Goal: Information Seeking & Learning: Check status

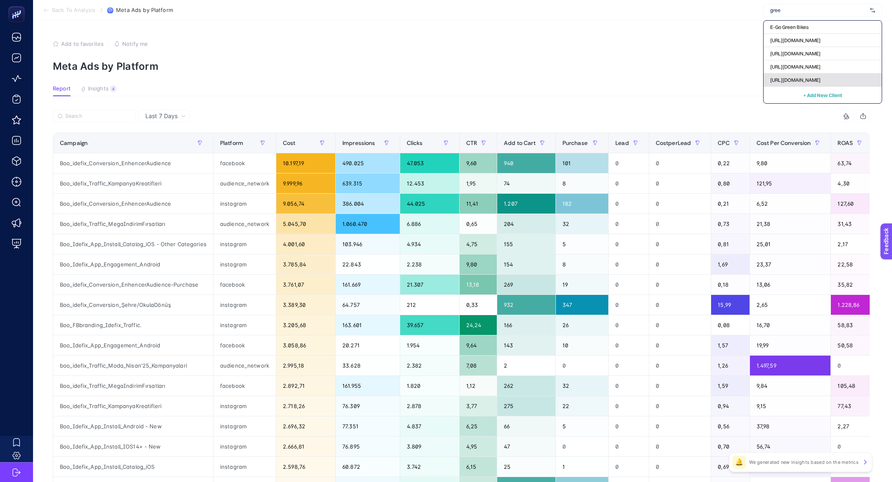
type input "gree"
click at [813, 81] on span "[URL][DOMAIN_NAME]" at bounding box center [795, 80] width 50 height 7
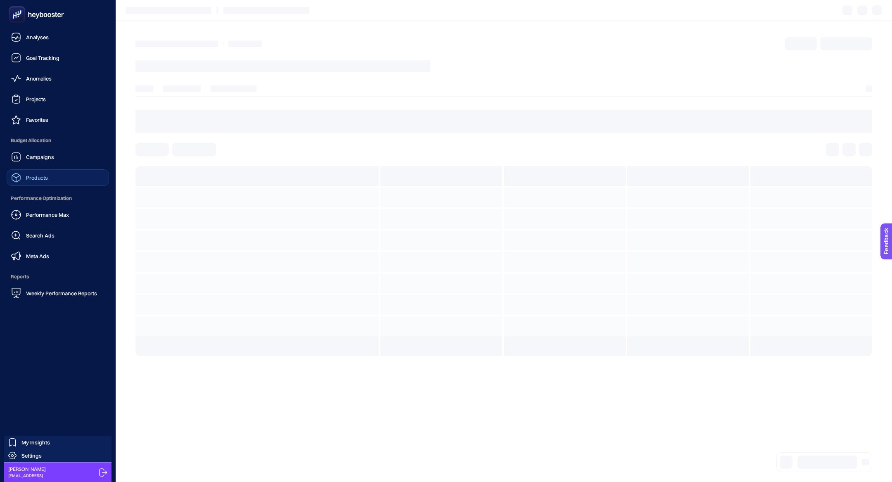
click at [29, 173] on div "Products" at bounding box center [29, 178] width 37 height 10
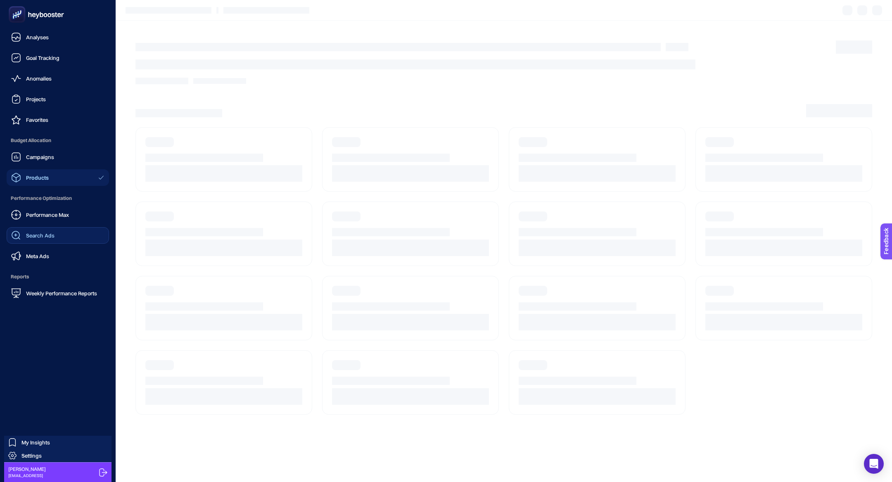
click at [52, 231] on div "Search Ads" at bounding box center [32, 235] width 43 height 10
click at [61, 266] on ul "Analyses Goal Tracking Anomalies Projects Favorites Budget Allocation Campaigns…" at bounding box center [58, 165] width 102 height 272
click at [54, 261] on link "Meta Ads" at bounding box center [58, 256] width 102 height 17
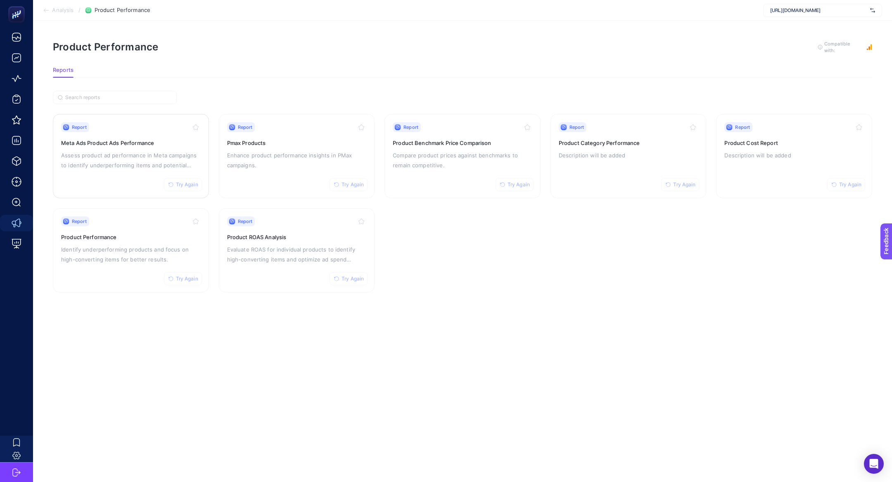
click at [158, 161] on p "Assess product ad performance in Meta campaigns to identify underperforming ite…" at bounding box center [131, 160] width 140 height 20
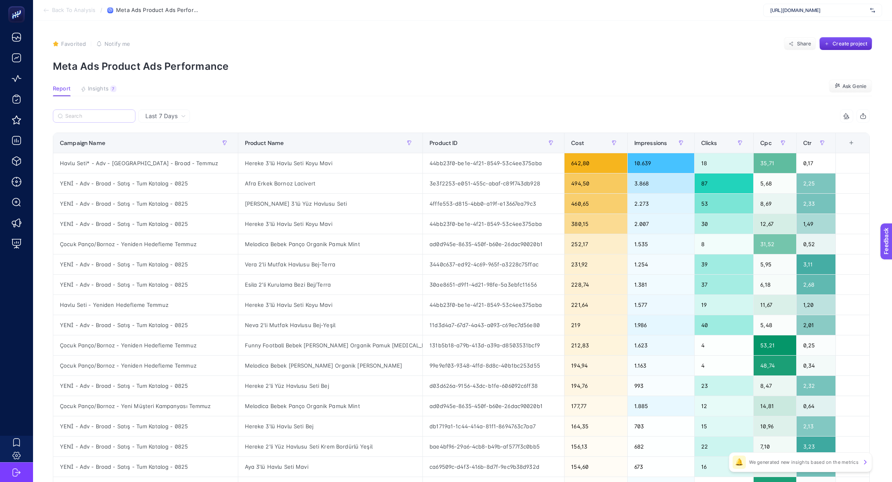
click at [97, 111] on label at bounding box center [94, 115] width 83 height 13
click at [97, 113] on input "Search" at bounding box center [97, 116] width 65 height 6
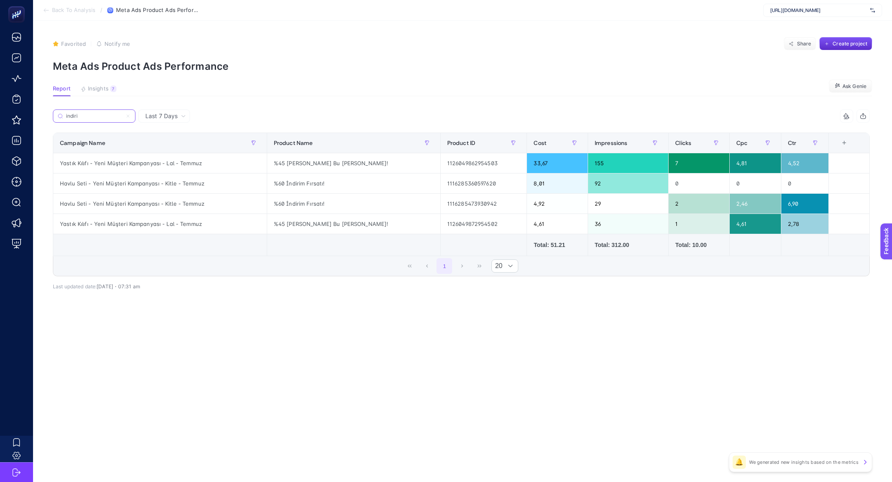
type input "indiri"
click at [320, 169] on div "%45 İndirim - Sadece Bu Aya Özel!" at bounding box center [353, 163] width 173 height 20
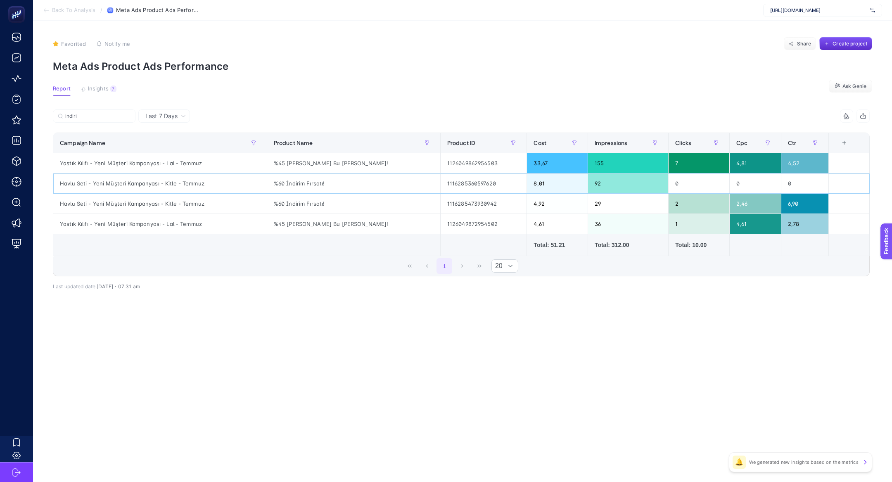
click at [331, 190] on div "%60 İndirim Fırsatı!" at bounding box center [353, 183] width 173 height 20
click at [333, 197] on div "%60 İndirim Fırsatı!" at bounding box center [353, 204] width 173 height 20
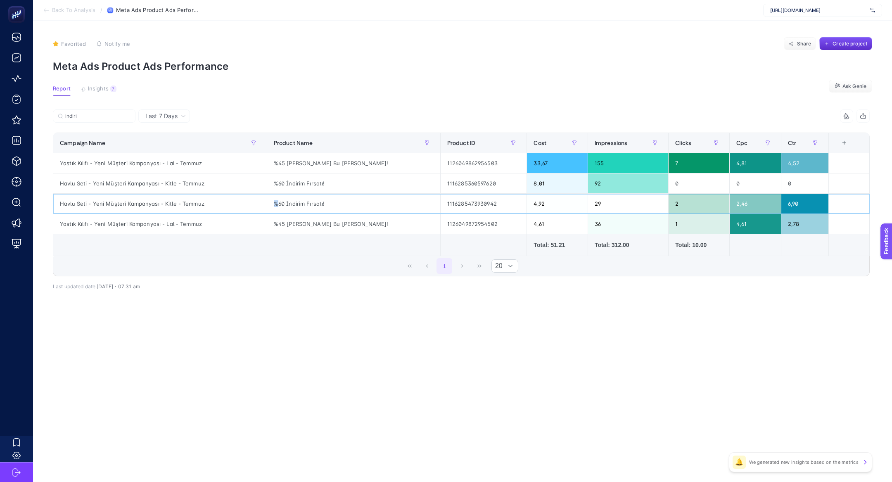
click at [333, 197] on div "%60 İndirim Fırsatı!" at bounding box center [353, 204] width 173 height 20
click at [334, 204] on div "%60 İndirim Fırsatı!" at bounding box center [353, 204] width 173 height 20
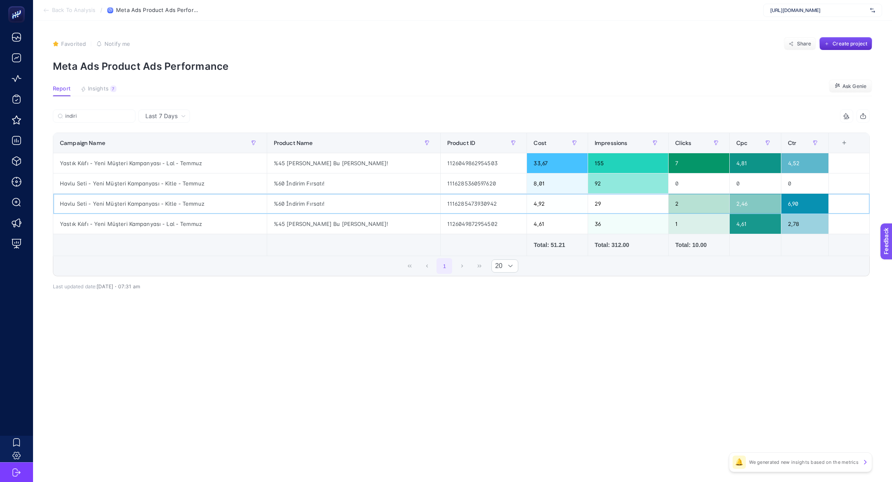
click at [342, 212] on div "%60 İndirim Fırsatı!" at bounding box center [353, 204] width 173 height 20
click at [351, 219] on div "%45 İndirim - Sadece Bu Aya Özel!" at bounding box center [353, 224] width 173 height 20
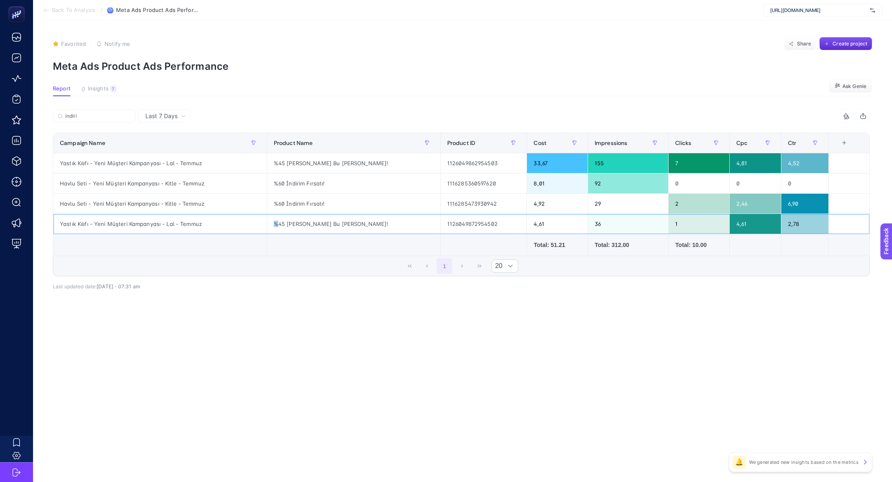
click at [351, 219] on div "%45 İndirim - Sadece Bu Aya Özel!" at bounding box center [353, 224] width 173 height 20
click at [317, 301] on div "Last 7 Days indiri 5 items selected Campaign Name Product Name Product ID Cost …" at bounding box center [461, 217] width 830 height 216
